Goal: Task Accomplishment & Management: Manage account settings

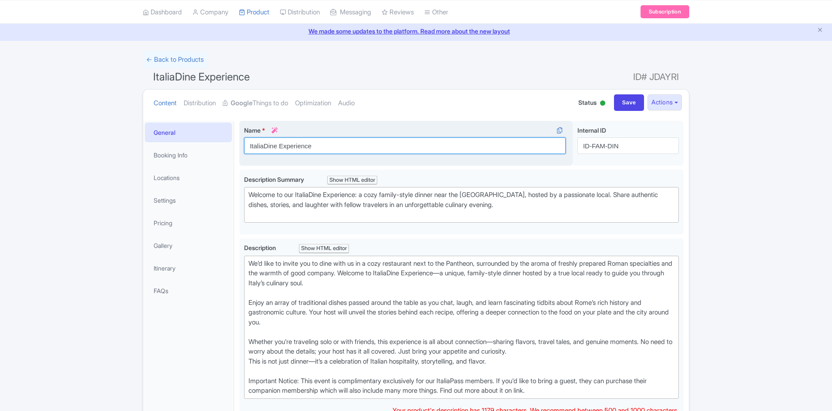
click at [323, 149] on input "ItaliaDine Experience" at bounding box center [404, 145] width 321 height 17
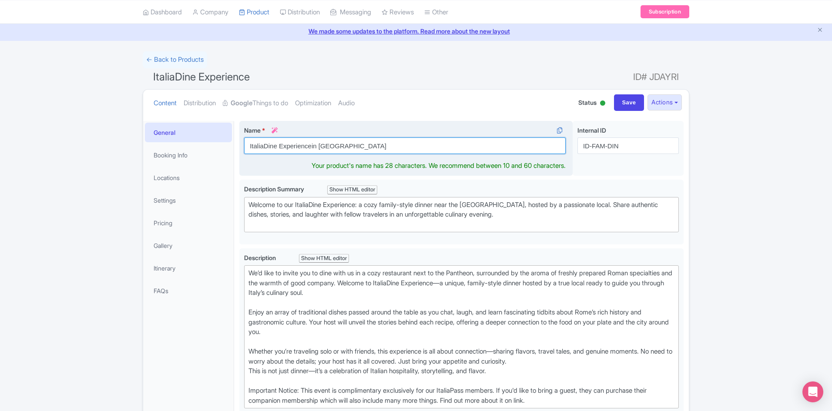
click at [310, 147] on input "ItaliaDine Experiencein Rome" at bounding box center [404, 145] width 321 height 17
click at [293, 144] on input "ItaliaDine Experience in Rome" at bounding box center [404, 145] width 321 height 17
click at [303, 147] on input "ItaliaDine: Family-style dinner in Rome" at bounding box center [404, 145] width 321 height 17
click at [318, 145] on input "ItaliaDine: Family Style dinner in Rome" at bounding box center [404, 145] width 321 height 17
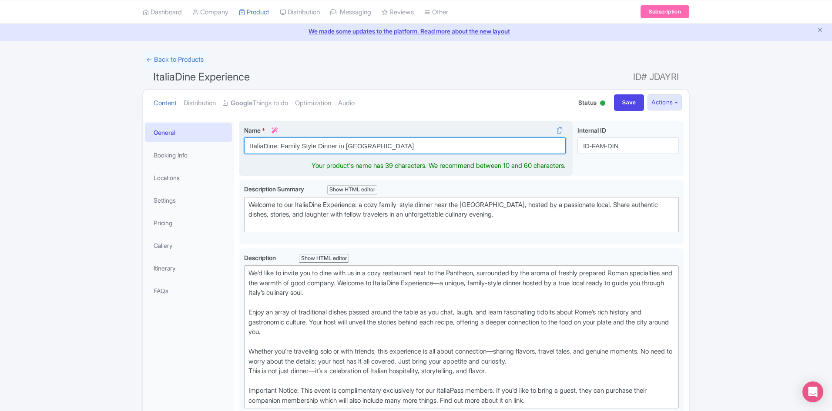
type input "ItaliaDine: Family Style Dinner in [GEOGRAPHIC_DATA]"
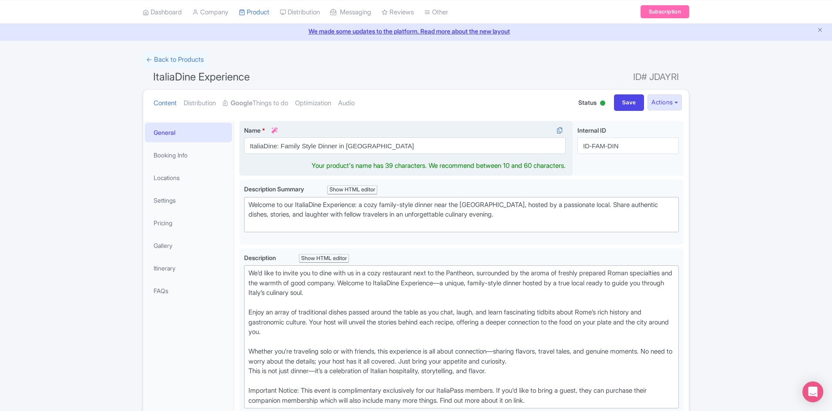
click at [441, 166] on div "Name * i ItaliaDine: Family Style Dinner in Rome Your product's name has 39 cha…" at bounding box center [405, 148] width 333 height 55
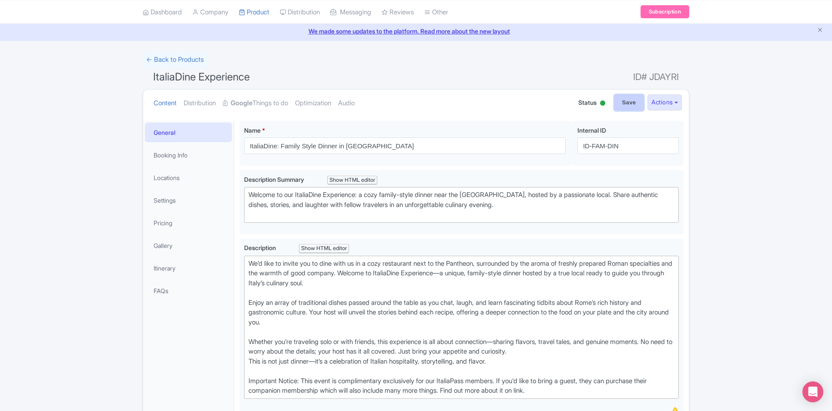
click at [627, 104] on input "Save" at bounding box center [629, 102] width 30 height 17
type input "Saving..."
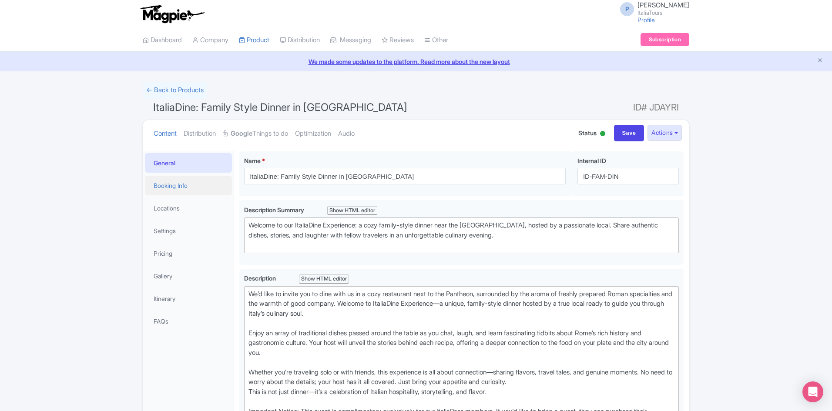
click at [181, 186] on link "Booking Info" at bounding box center [188, 186] width 87 height 20
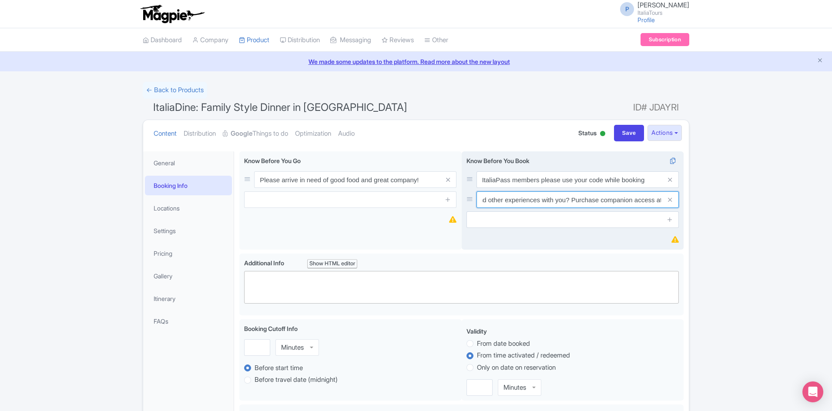
scroll to position [0, 233]
drag, startPoint x: 562, startPoint y: 200, endPoint x: 662, endPoint y: 204, distance: 100.1
click at [662, 204] on div "Would you like your travel companions to enjoy this and other experiences with …" at bounding box center [577, 199] width 202 height 17
click at [572, 202] on input "Would you like your travel companions to enjoy this and other experiences with …" at bounding box center [577, 199] width 202 height 17
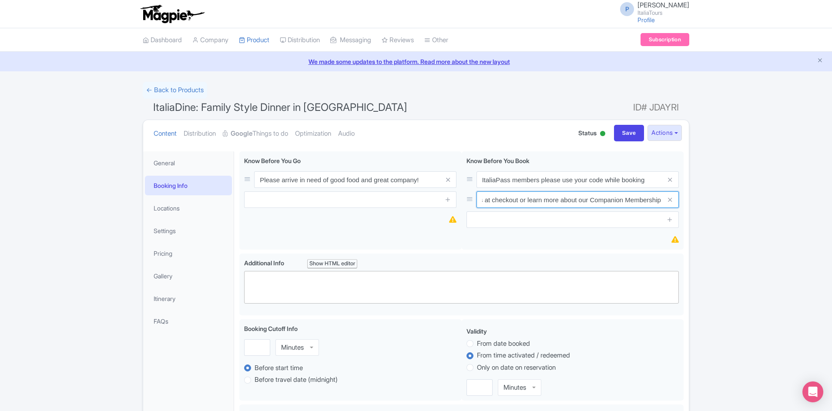
drag, startPoint x: 614, startPoint y: 201, endPoint x: 705, endPoint y: 208, distance: 91.2
type input "Would you like your travel companions to enjoy this and other experiences with …"
click at [627, 136] on input "Save" at bounding box center [629, 133] width 30 height 17
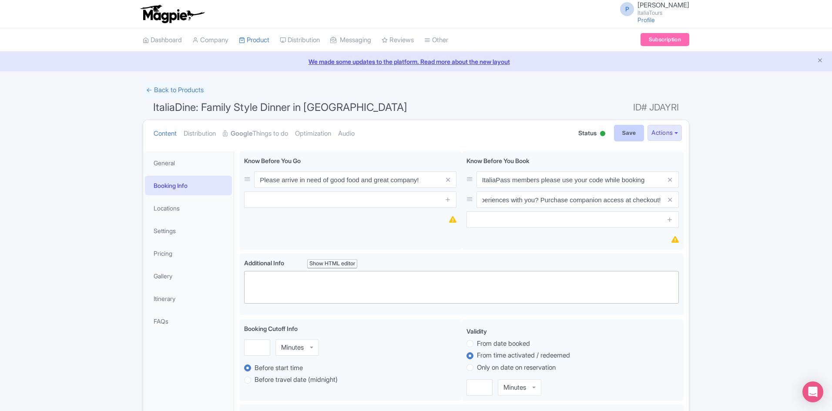
type input "Saving..."
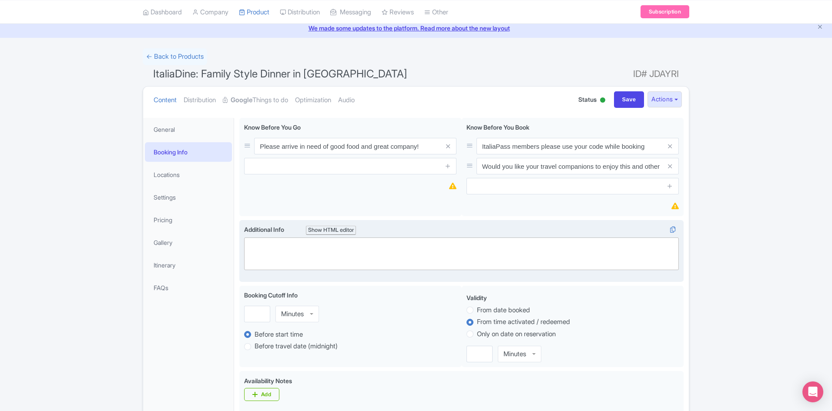
scroll to position [43, 0]
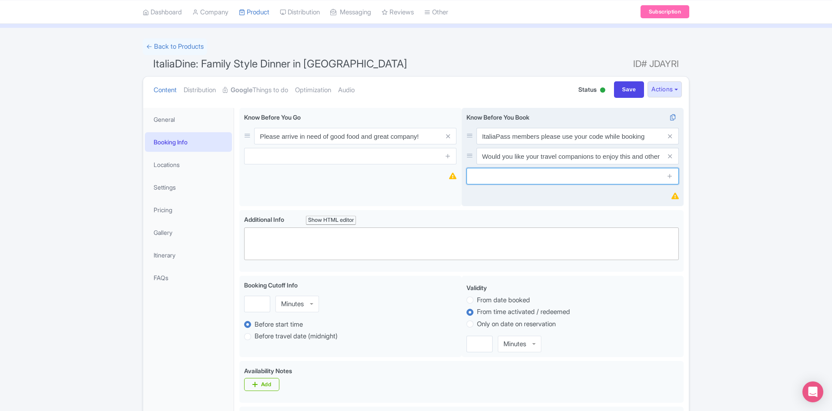
click at [510, 175] on input "text" at bounding box center [572, 176] width 212 height 17
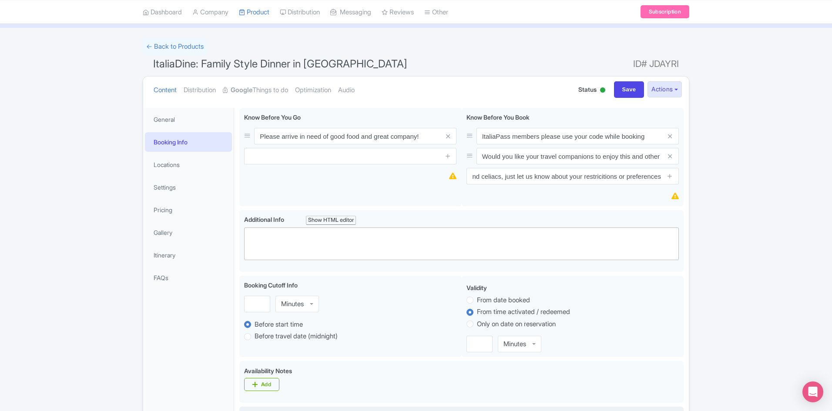
scroll to position [0, 0]
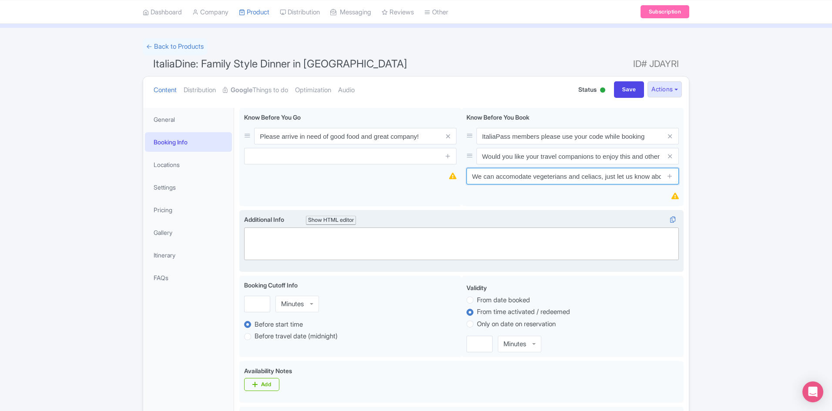
paste input "are happy to accommodate guests with dietary restrictions, including vegetarian…"
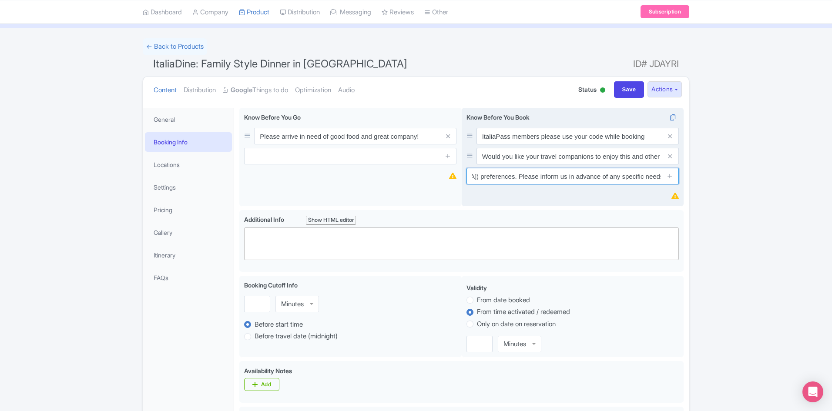
click at [478, 175] on input "We are happy to accommodate guests with dietary restrictions, including vegetar…" at bounding box center [572, 176] width 212 height 17
type input "We are happy to accommodate guests with dietary restrictions, including vegetar…"
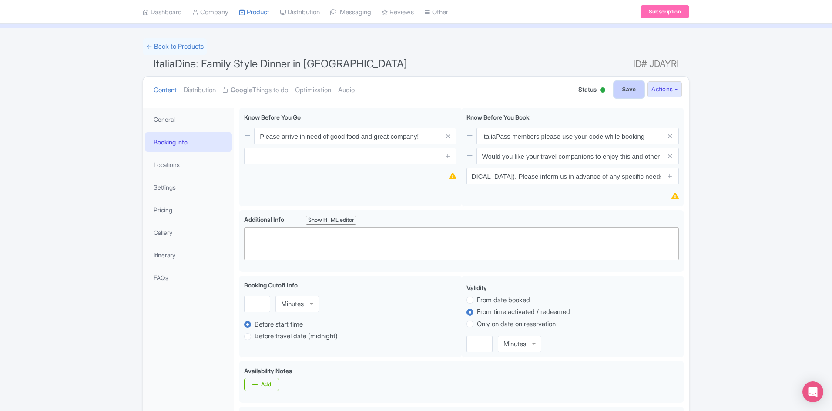
click at [619, 93] on input "Save" at bounding box center [629, 89] width 30 height 17
type input "Saving..."
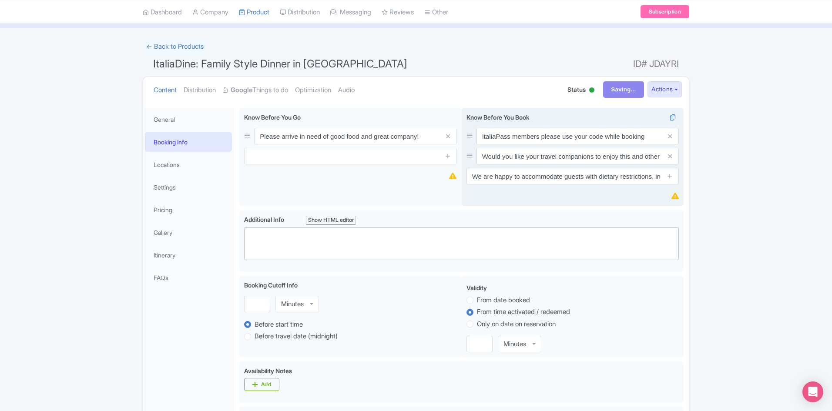
click at [666, 180] on span at bounding box center [669, 176] width 17 height 17
click at [670, 179] on icon at bounding box center [669, 176] width 7 height 7
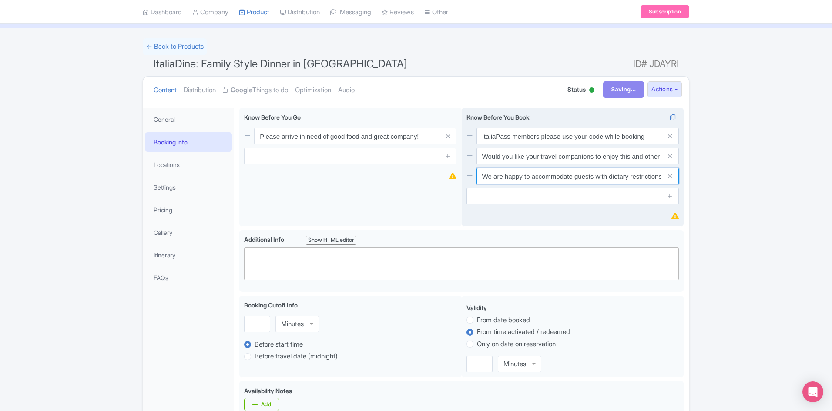
click at [618, 176] on input "We are happy to accommodate guests with dietary restrictions, including vegetar…" at bounding box center [577, 176] width 202 height 17
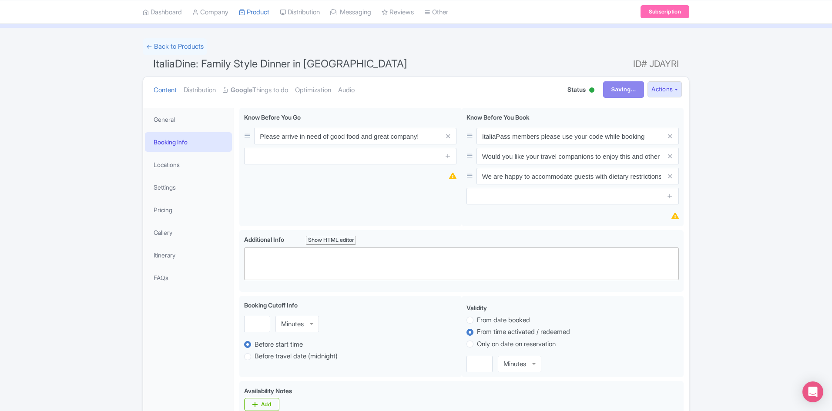
click at [723, 159] on div "Success Data saved automatically ← Back to Products ItaliaDine: Family Style Di…" at bounding box center [416, 397] width 832 height 718
drag, startPoint x: 471, startPoint y: 177, endPoint x: 472, endPoint y: 154, distance: 23.5
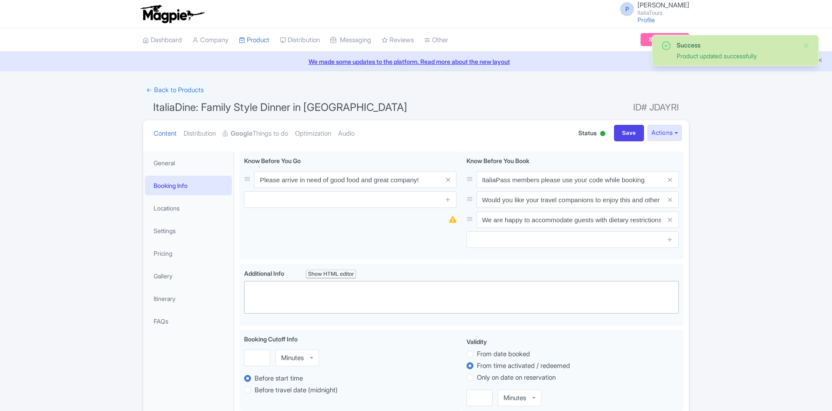
scroll to position [43, 0]
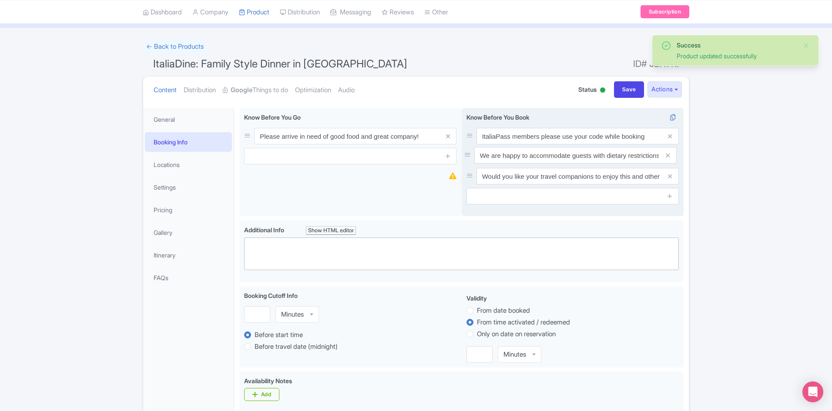
drag, startPoint x: 471, startPoint y: 177, endPoint x: 468, endPoint y: 156, distance: 21.0
